Goal: Task Accomplishment & Management: Manage account settings

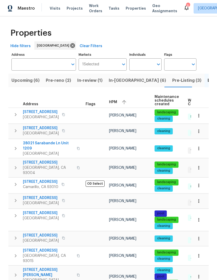
click at [127, 11] on span "Properties" at bounding box center [136, 8] width 20 height 5
click at [55, 11] on span "Visits" at bounding box center [55, 8] width 11 height 5
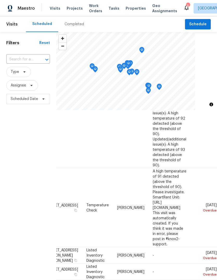
scroll to position [315, 42]
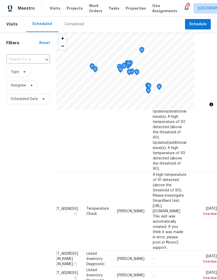
click at [0, 0] on icon at bounding box center [0, 0] width 0 height 0
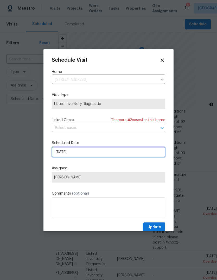
click at [63, 151] on input "[DATE]" at bounding box center [109, 152] width 114 height 10
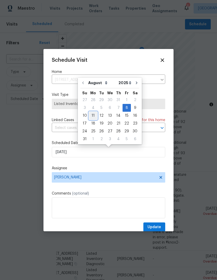
click at [89, 114] on div "11" at bounding box center [93, 115] width 8 height 7
type input "[DATE]"
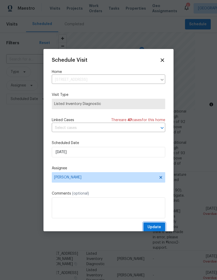
click at [157, 224] on button "Update" at bounding box center [154, 227] width 22 height 10
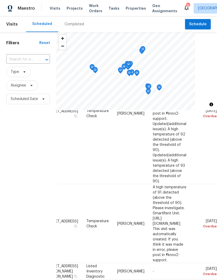
scroll to position [302, 42]
click at [0, 0] on icon at bounding box center [0, 0] width 0 height 0
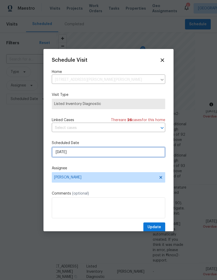
click at [151, 157] on input "[DATE]" at bounding box center [109, 152] width 114 height 10
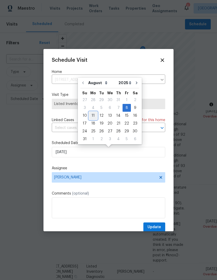
click at [93, 115] on div "11" at bounding box center [93, 115] width 8 height 7
type input "[DATE]"
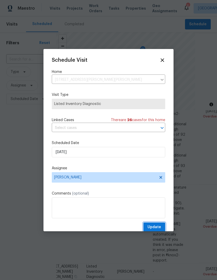
click at [156, 225] on span "Update" at bounding box center [155, 227] width 14 height 7
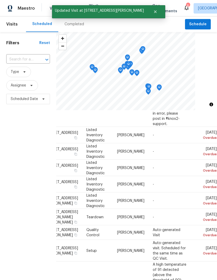
scroll to position [439, 42]
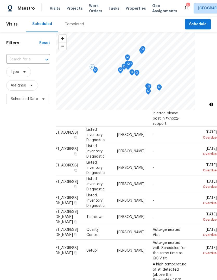
click at [0, 0] on icon at bounding box center [0, 0] width 0 height 0
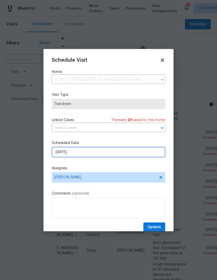
click at [150, 157] on input "[DATE]" at bounding box center [109, 152] width 114 height 10
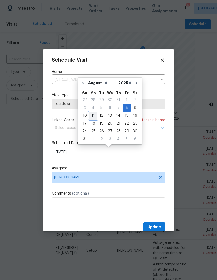
click at [91, 114] on div "11" at bounding box center [93, 115] width 8 height 7
type input "[DATE]"
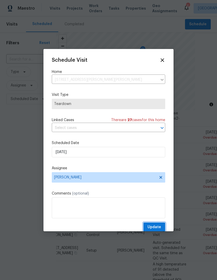
click at [158, 224] on button "Update" at bounding box center [154, 227] width 22 height 10
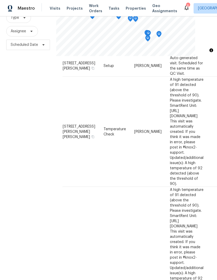
scroll to position [20, 0]
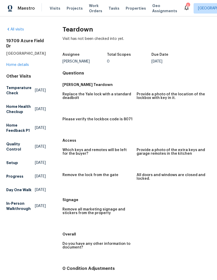
click at [52, 11] on span "Visits" at bounding box center [55, 8] width 11 height 5
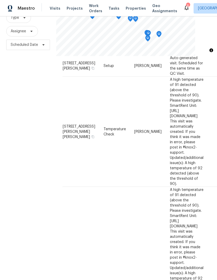
scroll to position [20, 0]
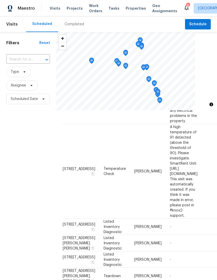
scroll to position [0, 0]
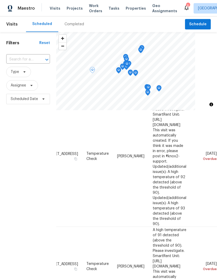
click at [0, 0] on icon at bounding box center [0, 0] width 0 height 0
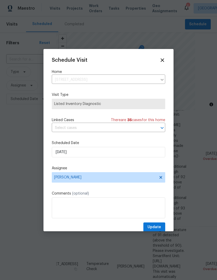
click at [156, 138] on div "Schedule Visit Home [STREET_ADDRESS] ​ Visit Type Listed Inventory Diagnostic L…" at bounding box center [109, 144] width 114 height 175
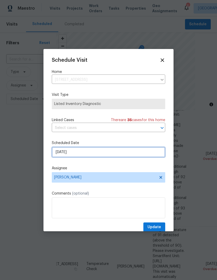
click at [148, 155] on input "[DATE]" at bounding box center [109, 152] width 114 height 10
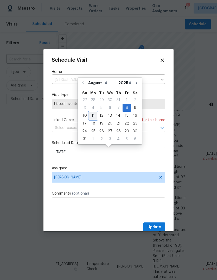
click at [93, 116] on div "11" at bounding box center [93, 115] width 8 height 7
type input "[DATE]"
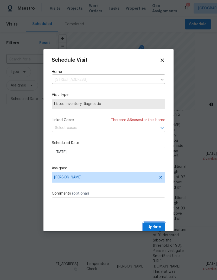
click at [159, 228] on span "Update" at bounding box center [155, 227] width 14 height 7
